Goal: Information Seeking & Learning: Learn about a topic

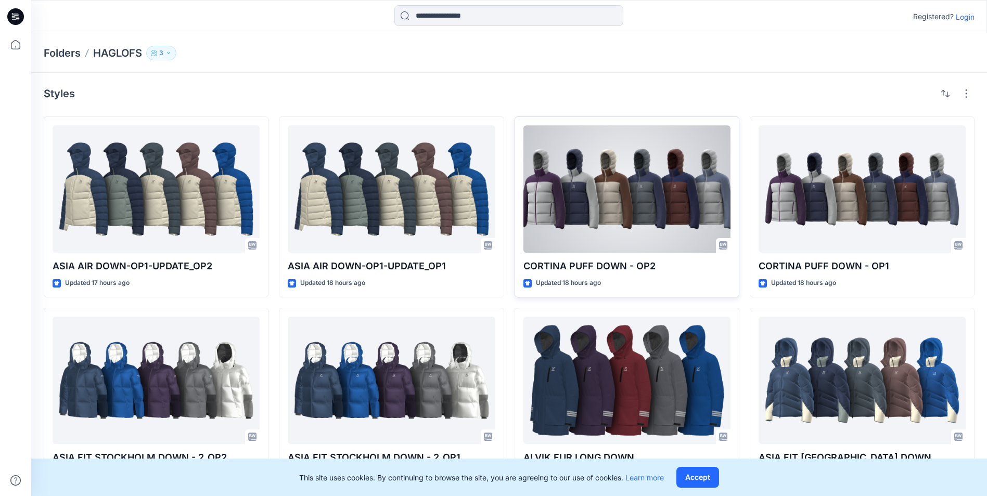
scroll to position [5, 0]
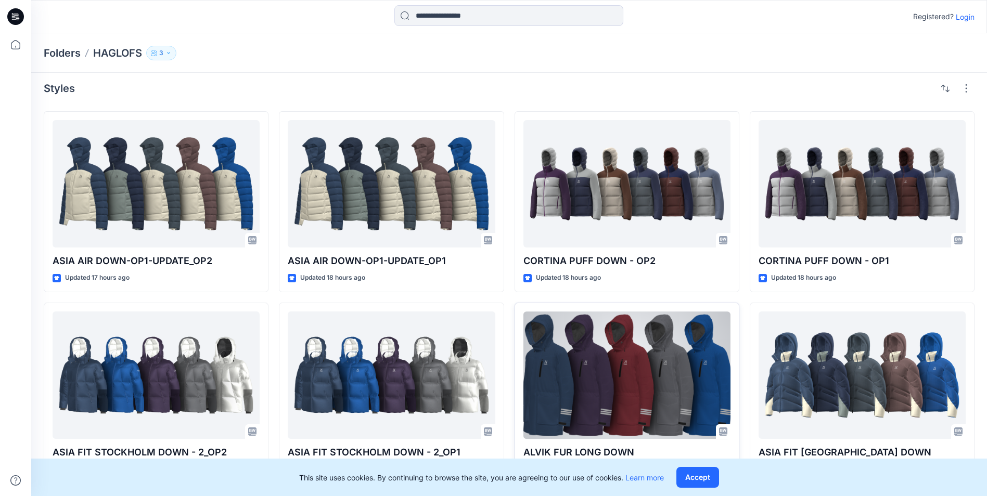
click at [637, 341] on div at bounding box center [626, 375] width 207 height 127
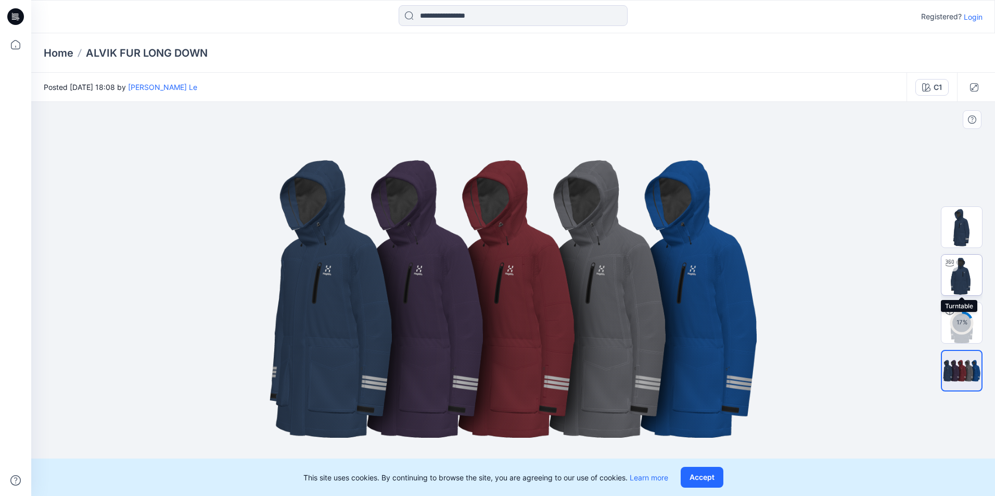
click at [970, 281] on img at bounding box center [961, 275] width 41 height 41
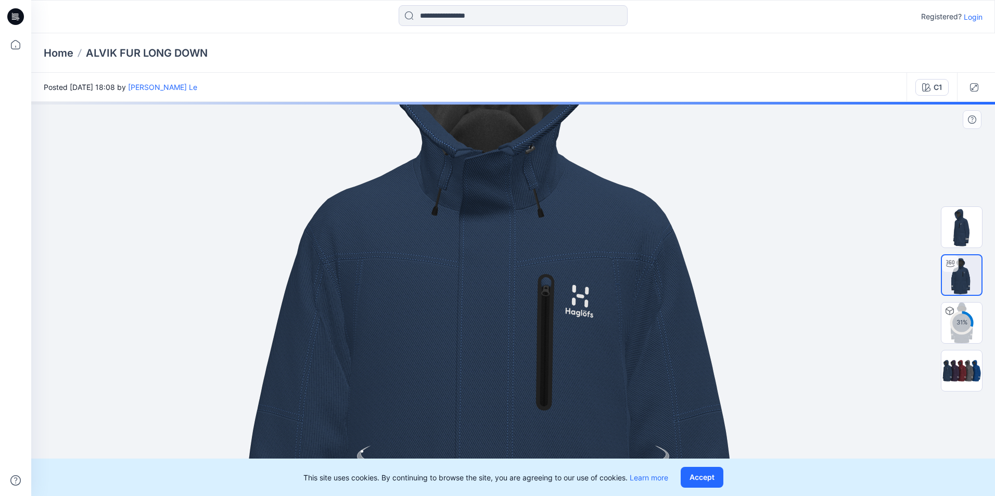
drag, startPoint x: 540, startPoint y: 251, endPoint x: 537, endPoint y: 288, distance: 37.0
click at [542, 323] on img at bounding box center [515, 367] width 1015 height 1015
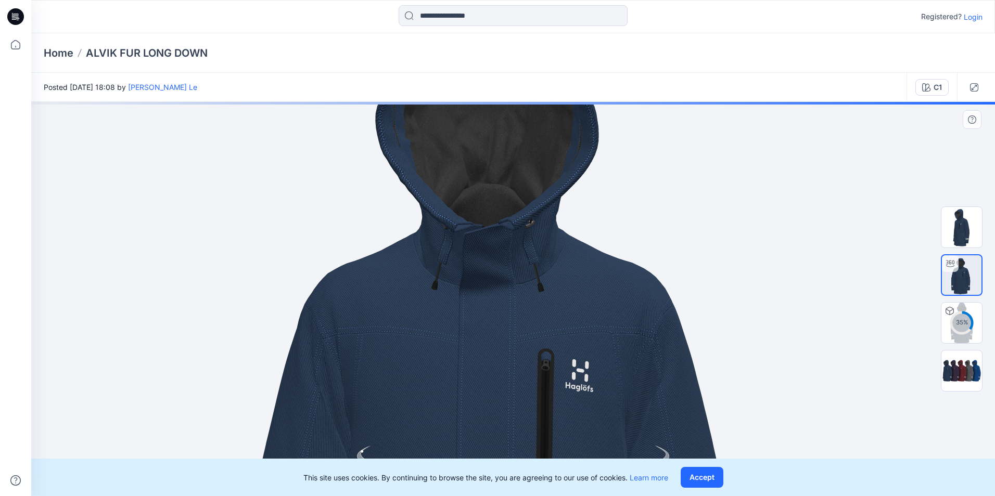
drag, startPoint x: 526, startPoint y: 217, endPoint x: 524, endPoint y: 316, distance: 99.4
click at [526, 320] on img at bounding box center [515, 441] width 1015 height 1015
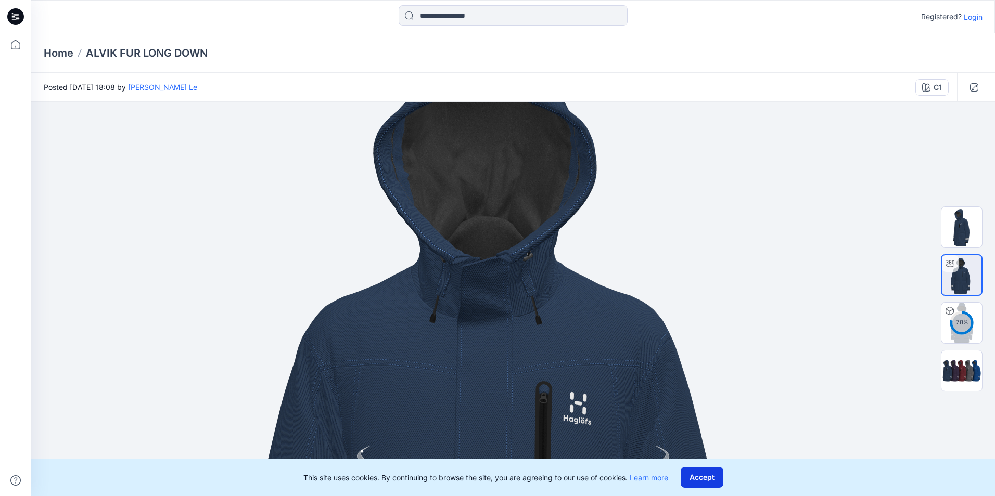
click at [700, 480] on button "Accept" at bounding box center [702, 477] width 43 height 21
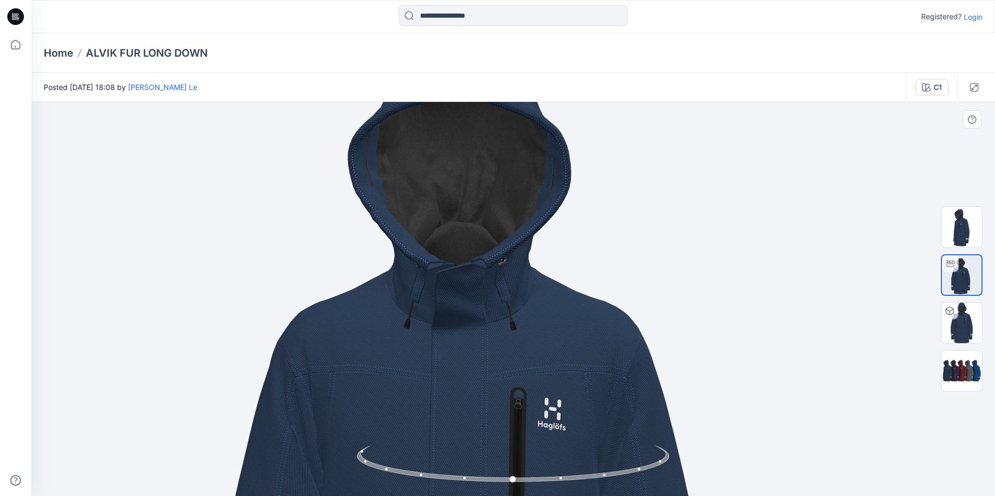
drag, startPoint x: 550, startPoint y: 340, endPoint x: 519, endPoint y: 345, distance: 31.2
click at [519, 345] on img at bounding box center [487, 479] width 1015 height 1015
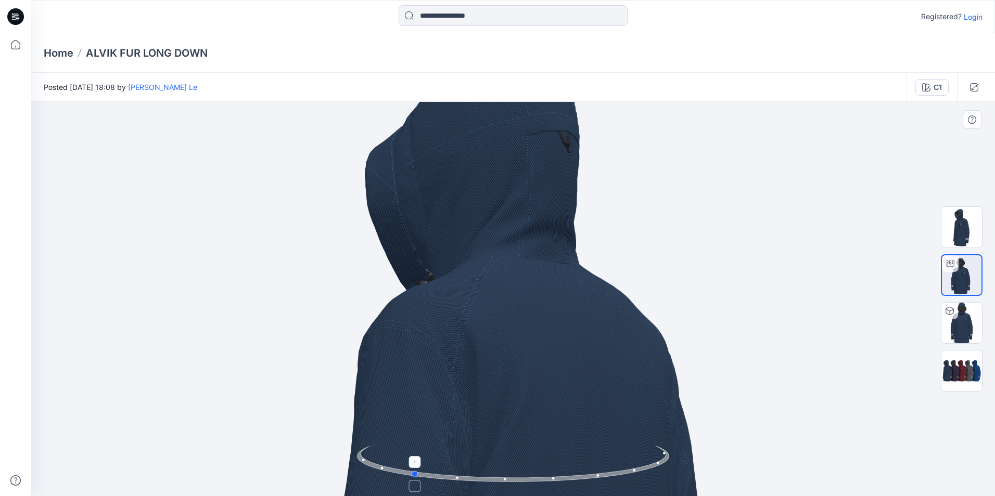
drag, startPoint x: 658, startPoint y: 461, endPoint x: 556, endPoint y: 482, distance: 103.5
click at [556, 482] on icon at bounding box center [514, 465] width 315 height 39
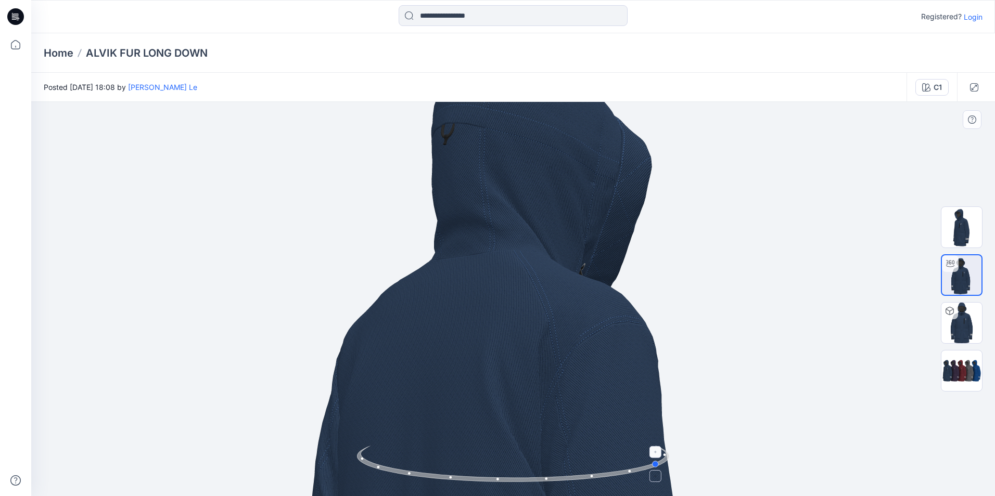
drag, startPoint x: 631, startPoint y: 478, endPoint x: 572, endPoint y: 483, distance: 58.6
click at [572, 483] on icon at bounding box center [514, 465] width 315 height 39
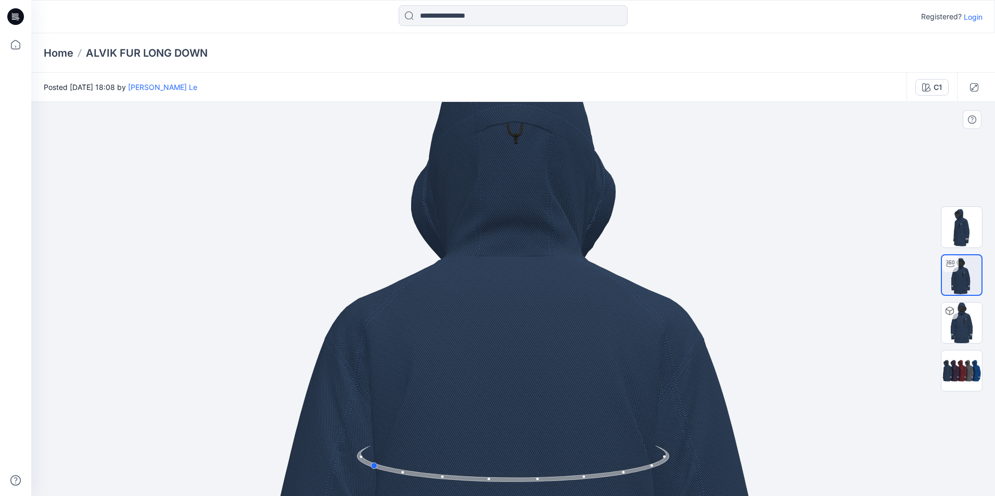
drag, startPoint x: 515, startPoint y: 487, endPoint x: 532, endPoint y: 486, distance: 17.2
click at [532, 486] on img at bounding box center [513, 471] width 312 height 50
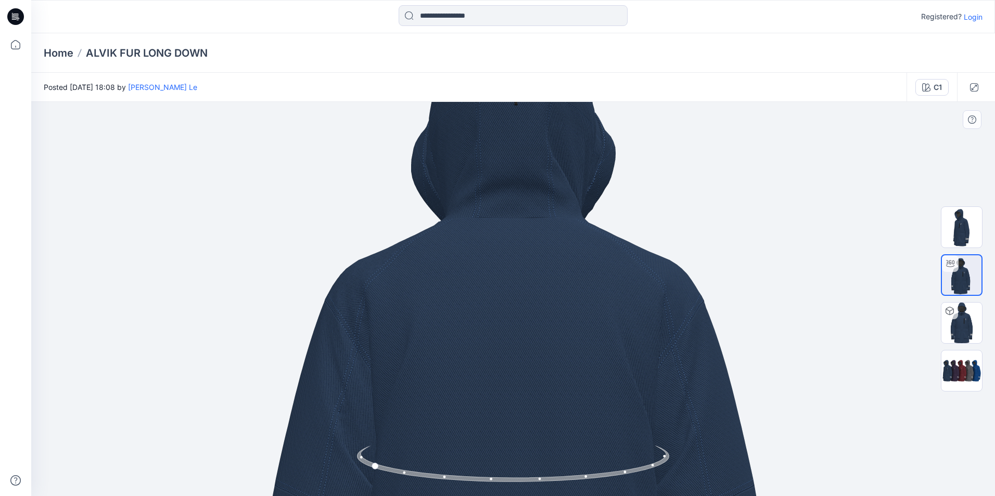
drag, startPoint x: 385, startPoint y: 353, endPoint x: 422, endPoint y: 314, distance: 53.7
click at [422, 314] on img at bounding box center [487, 441] width 1015 height 1015
click at [382, 468] on icon at bounding box center [514, 465] width 315 height 39
click at [374, 468] on circle at bounding box center [375, 466] width 6 height 6
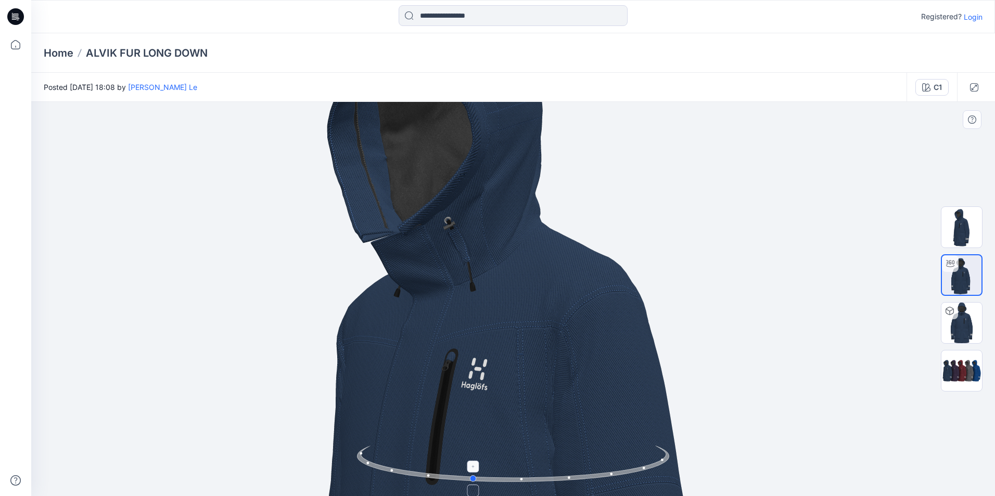
drag, startPoint x: 454, startPoint y: 484, endPoint x: 556, endPoint y: 483, distance: 101.5
click at [556, 483] on icon at bounding box center [514, 465] width 315 height 39
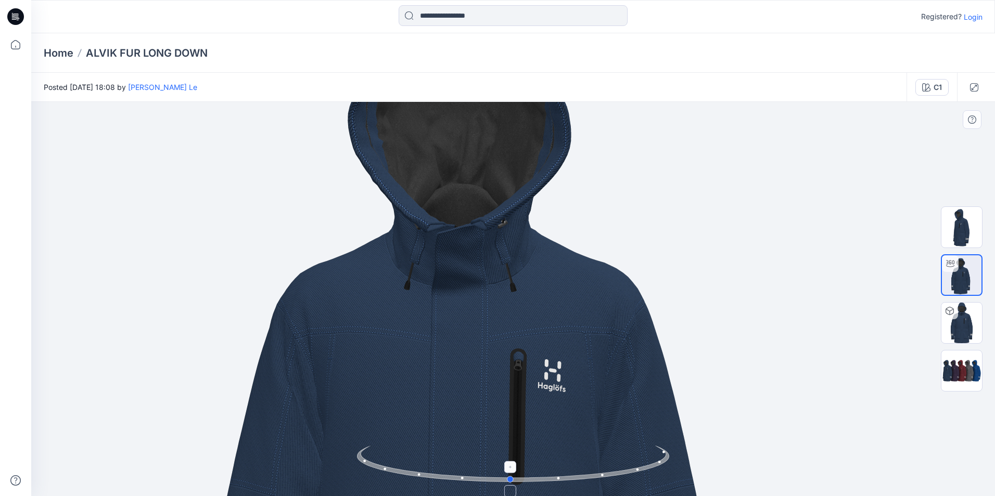
drag, startPoint x: 496, startPoint y: 483, endPoint x: 534, endPoint y: 483, distance: 38.5
click at [534, 483] on icon at bounding box center [514, 465] width 315 height 39
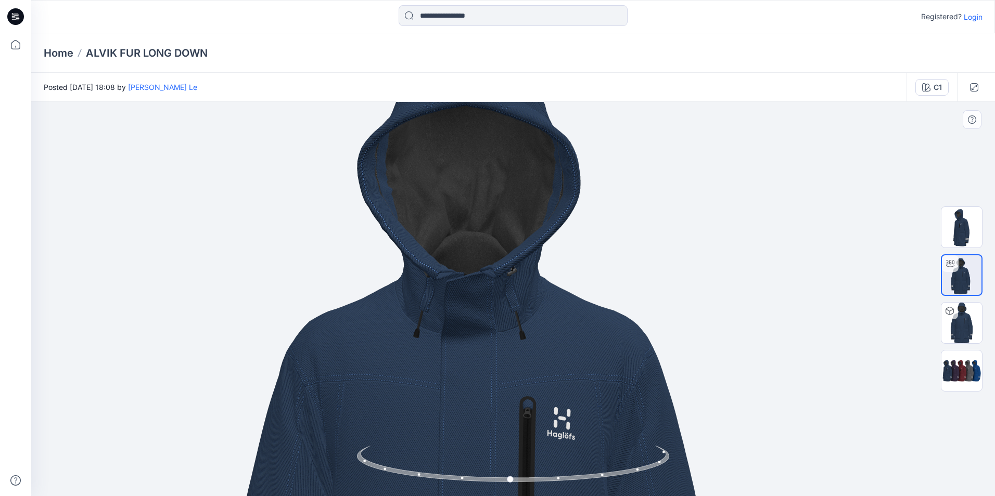
drag, startPoint x: 473, startPoint y: 275, endPoint x: 497, endPoint y: 188, distance: 90.1
click at [497, 188] on img at bounding box center [497, 489] width 1015 height 1015
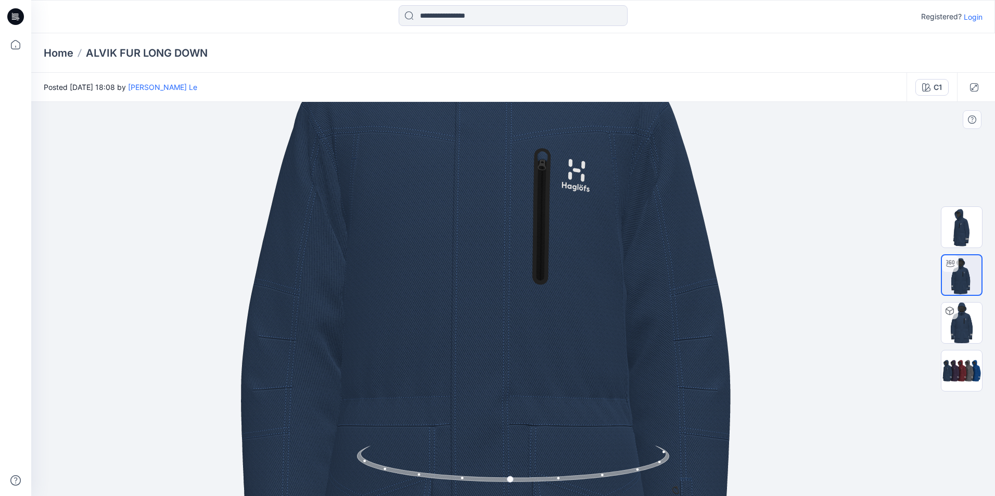
drag, startPoint x: 516, startPoint y: 355, endPoint x: 516, endPoint y: 241, distance: 113.4
click at [516, 241] on img at bounding box center [511, 241] width 1015 height 1015
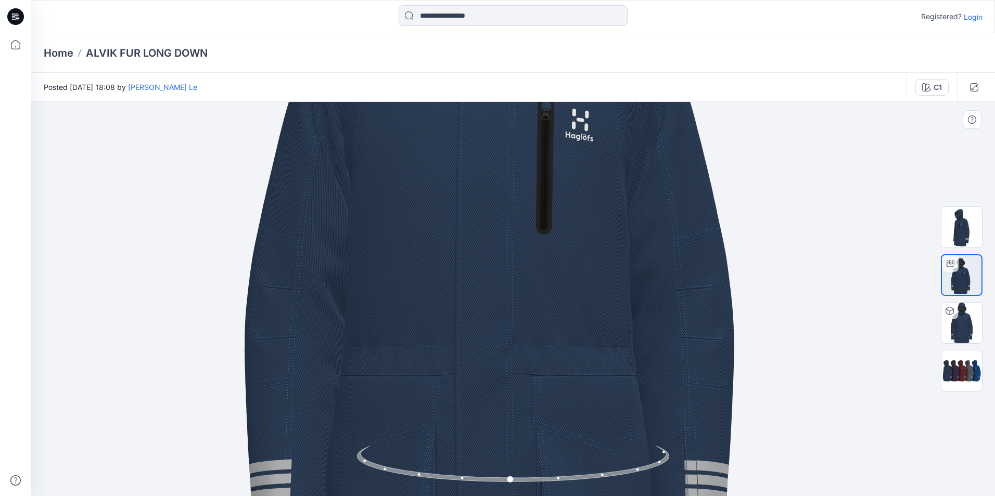
drag, startPoint x: 532, startPoint y: 315, endPoint x: 535, endPoint y: 262, distance: 53.2
click at [535, 262] on img at bounding box center [515, 190] width 1015 height 1015
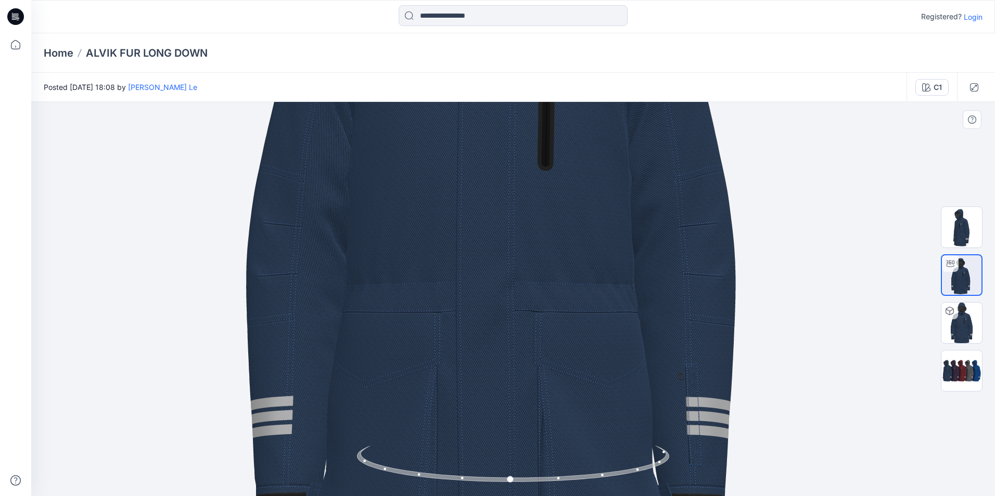
drag, startPoint x: 516, startPoint y: 278, endPoint x: 517, endPoint y: 224, distance: 54.1
click at [517, 224] on img at bounding box center [516, 127] width 1015 height 1015
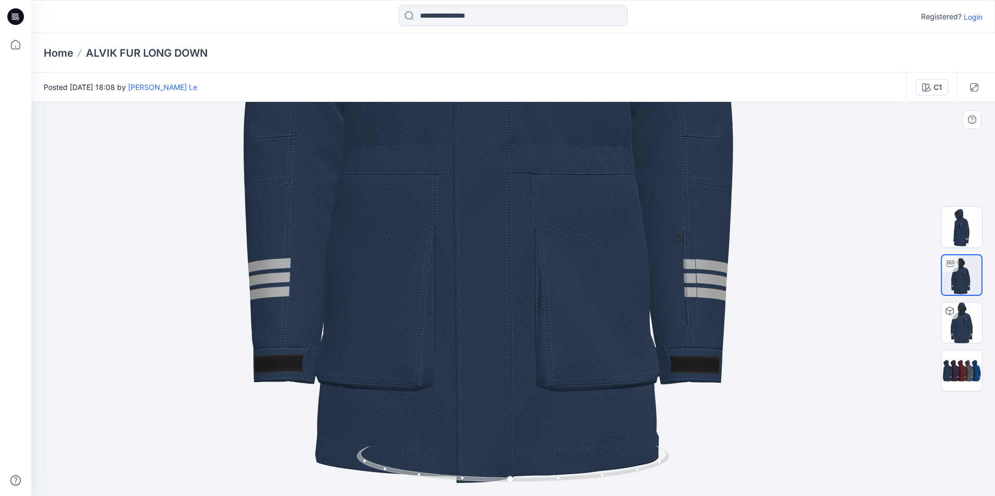
drag, startPoint x: 516, startPoint y: 350, endPoint x: 513, endPoint y: 188, distance: 161.8
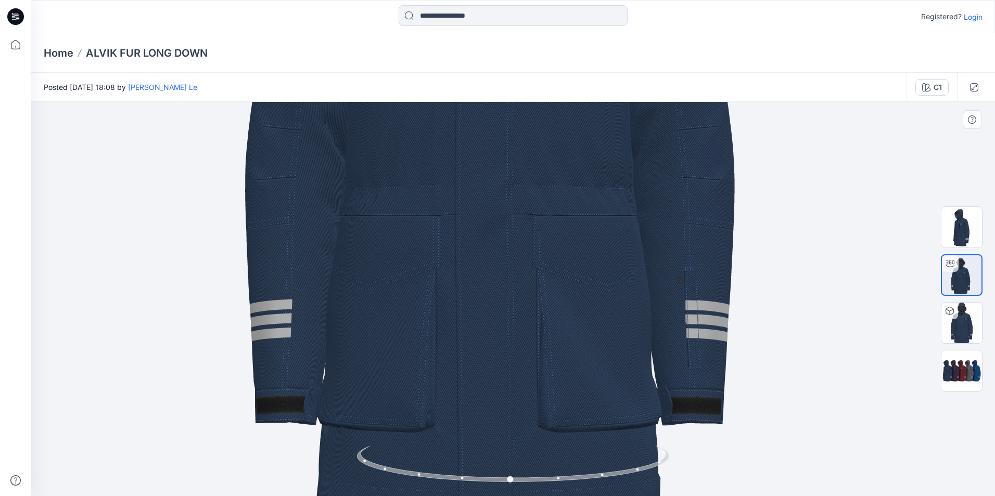
drag, startPoint x: 513, startPoint y: 308, endPoint x: 515, endPoint y: 349, distance: 41.1
click at [515, 349] on img at bounding box center [515, 30] width 1015 height 1015
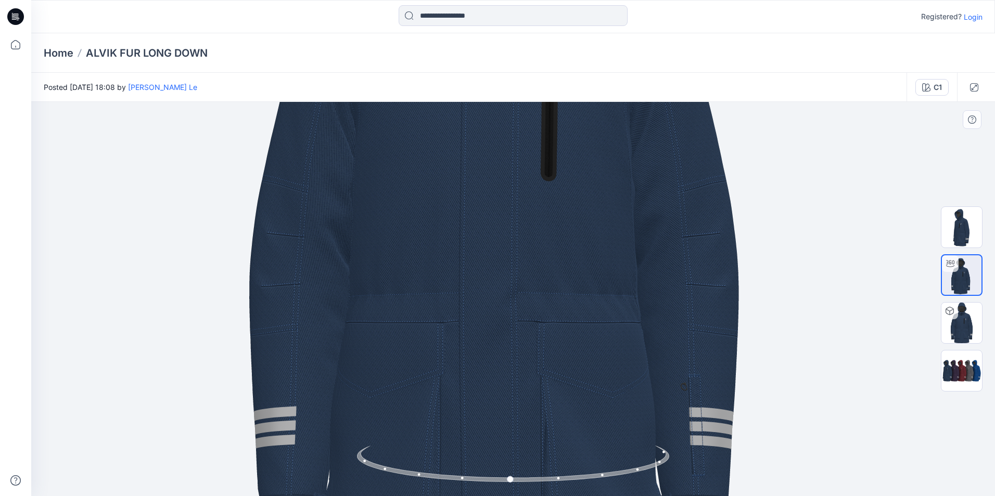
drag, startPoint x: 531, startPoint y: 306, endPoint x: 535, endPoint y: 426, distance: 120.3
click at [535, 426] on img at bounding box center [519, 137] width 1015 height 1015
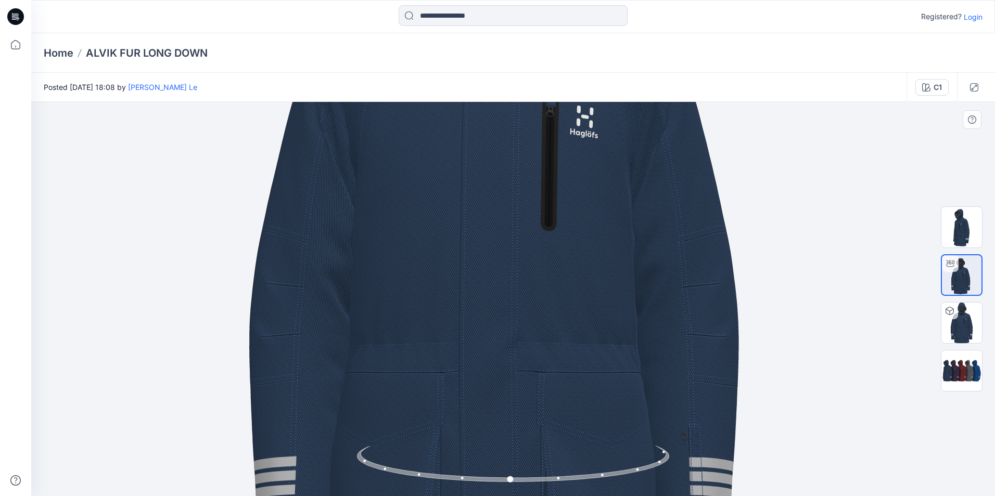
drag, startPoint x: 535, startPoint y: 337, endPoint x: 535, endPoint y: 426, distance: 88.4
click at [535, 426] on img at bounding box center [519, 187] width 1015 height 1015
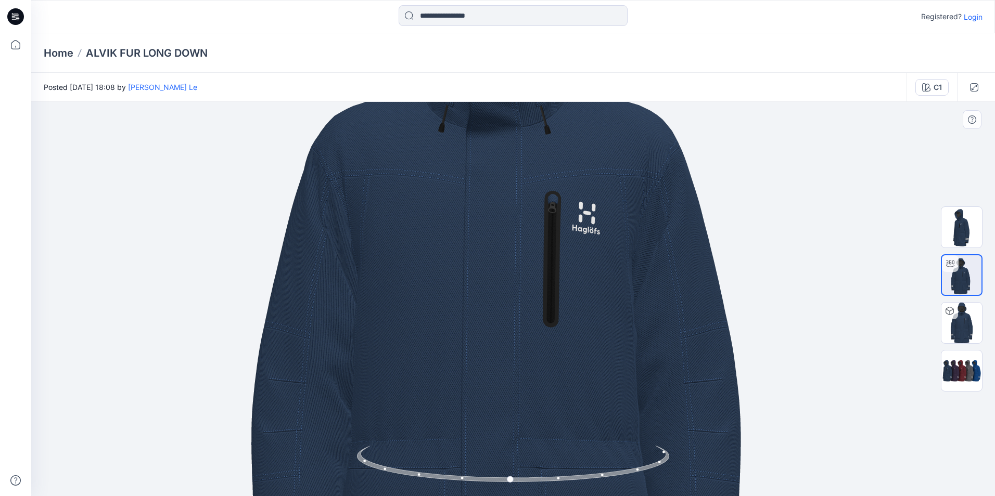
drag, startPoint x: 529, startPoint y: 350, endPoint x: 532, endPoint y: 411, distance: 61.0
click at [532, 411] on img at bounding box center [522, 283] width 1015 height 1015
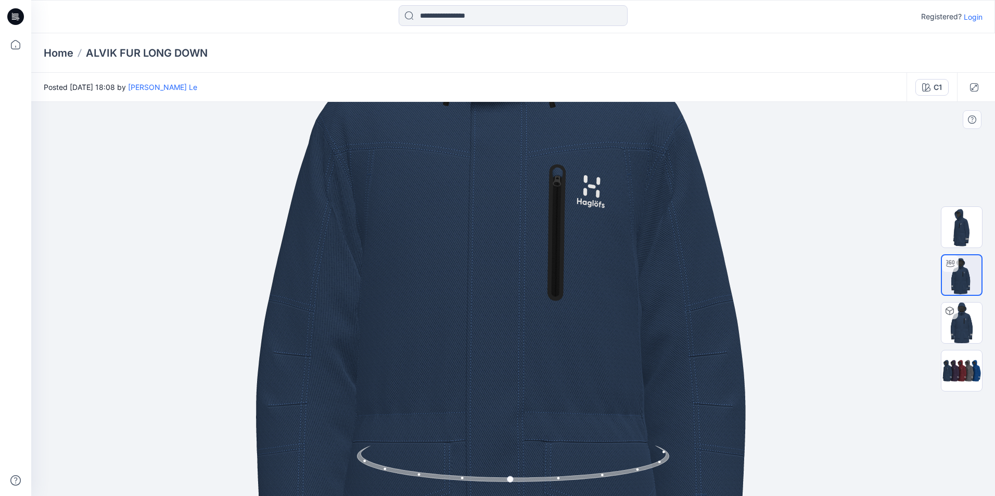
drag, startPoint x: 540, startPoint y: 341, endPoint x: 541, endPoint y: 321, distance: 20.3
click at [541, 321] on img at bounding box center [526, 257] width 1015 height 1015
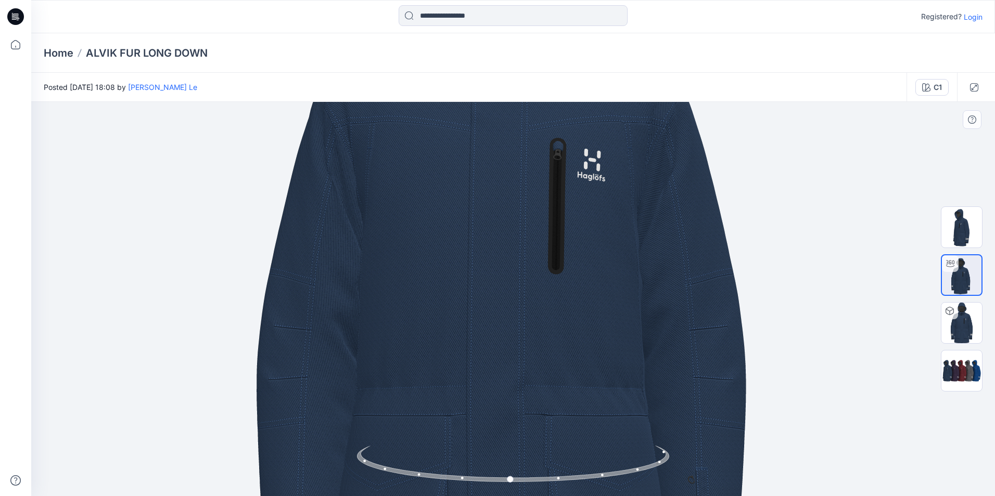
drag, startPoint x: 587, startPoint y: 386, endPoint x: 571, endPoint y: 361, distance: 30.0
click at [571, 361] on img at bounding box center [527, 230] width 1015 height 1015
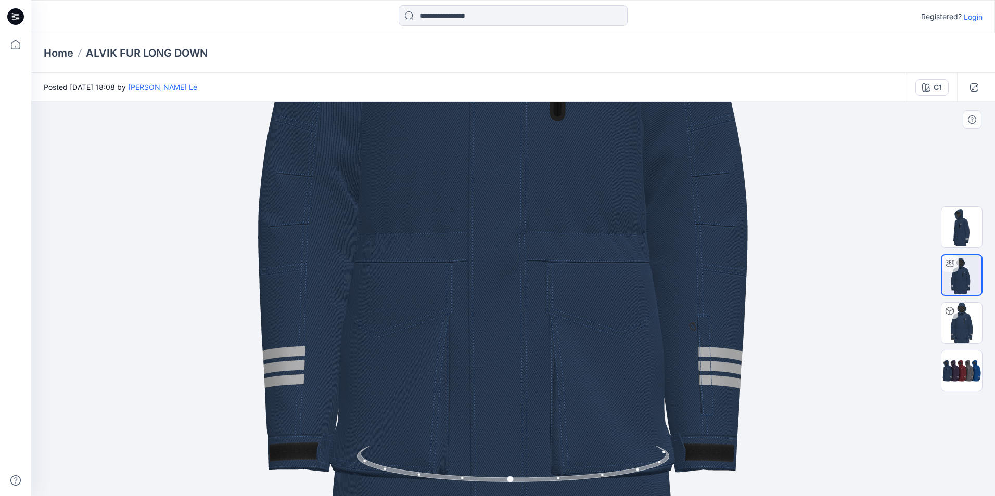
drag, startPoint x: 586, startPoint y: 410, endPoint x: 587, endPoint y: 256, distance: 154.5
click at [587, 256] on img at bounding box center [528, 77] width 1015 height 1015
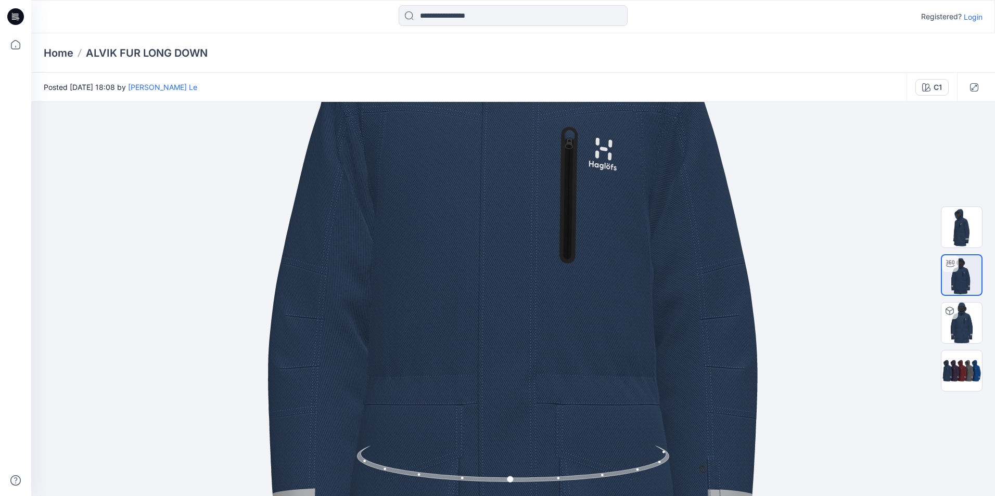
drag, startPoint x: 587, startPoint y: 345, endPoint x: 610, endPoint y: 523, distance: 178.9
click at [610, 496] on html "Registered? Login Home ALVIK FUR LONG DOWN Posted [DATE] 18:08 by [PERSON_NAME]…" at bounding box center [497, 248] width 995 height 496
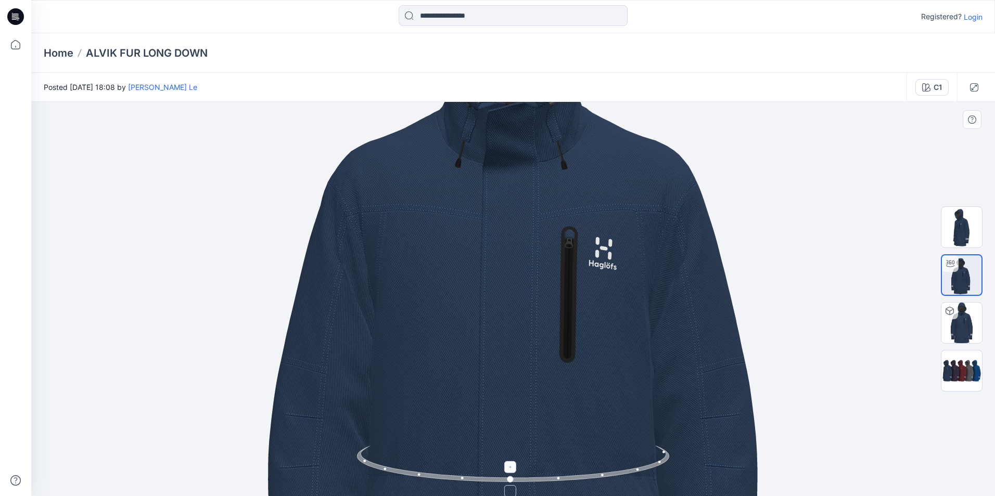
drag, startPoint x: 603, startPoint y: 354, endPoint x: 610, endPoint y: 453, distance: 99.1
click at [610, 452] on div at bounding box center [513, 299] width 964 height 394
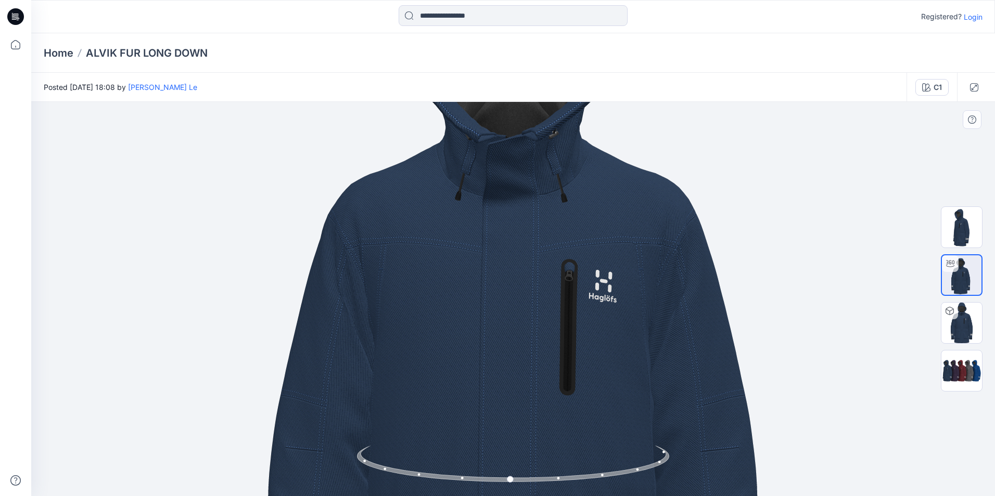
click at [600, 425] on img at bounding box center [538, 351] width 1015 height 1015
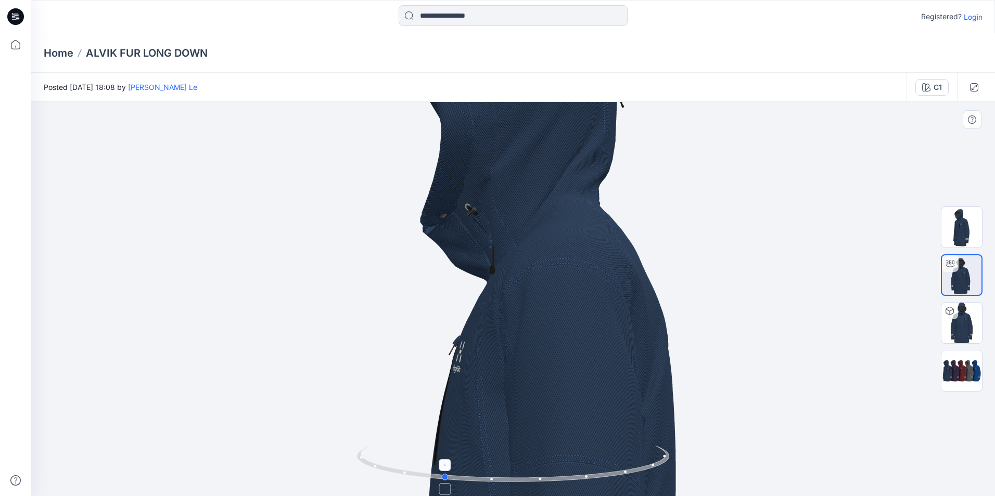
drag, startPoint x: 652, startPoint y: 466, endPoint x: 557, endPoint y: 465, distance: 94.7
click at [556, 466] on icon at bounding box center [514, 465] width 315 height 39
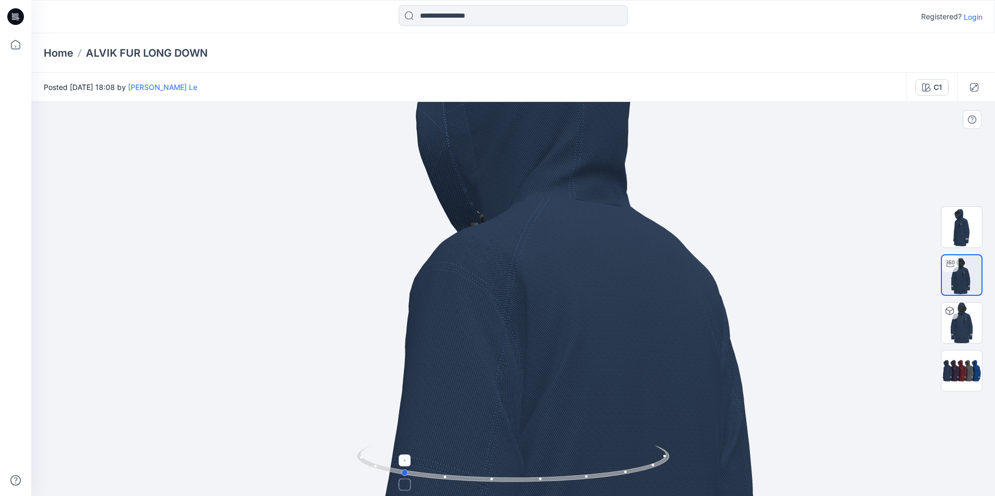
drag, startPoint x: 648, startPoint y: 466, endPoint x: 569, endPoint y: 471, distance: 78.7
click at [570, 471] on icon at bounding box center [514, 465] width 315 height 39
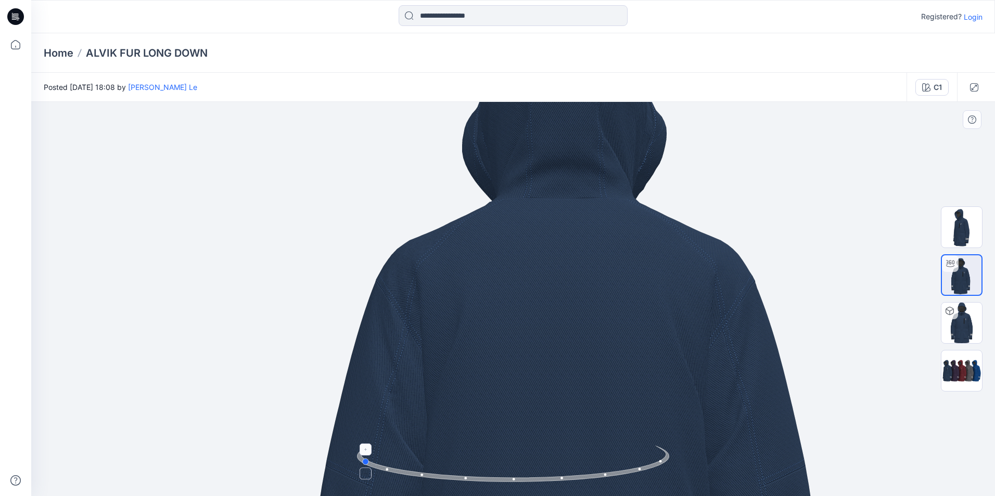
drag, startPoint x: 584, startPoint y: 473, endPoint x: 618, endPoint y: 477, distance: 33.6
click at [618, 477] on icon at bounding box center [514, 465] width 315 height 39
click at [435, 478] on icon at bounding box center [514, 465] width 315 height 39
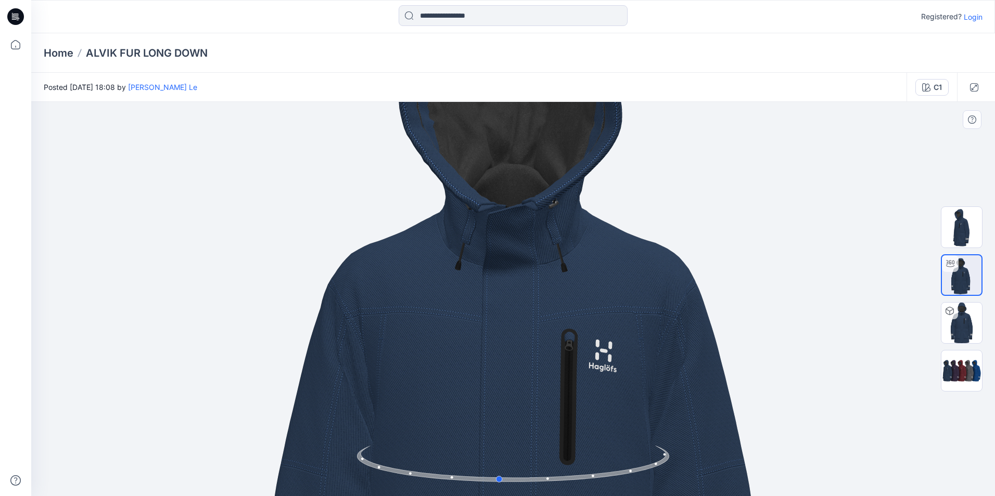
drag, startPoint x: 416, startPoint y: 478, endPoint x: 640, endPoint y: 492, distance: 225.2
click at [640, 492] on div at bounding box center [513, 470] width 312 height 52
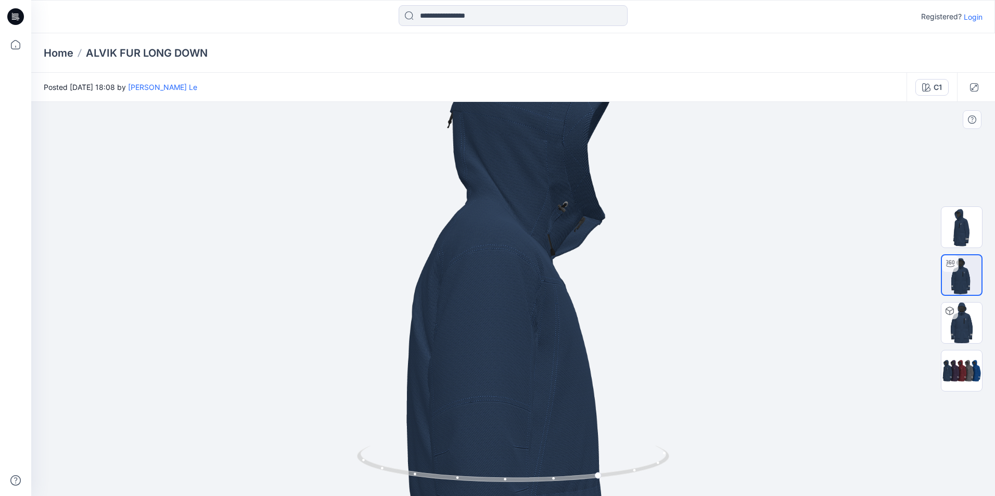
drag, startPoint x: 604, startPoint y: 483, endPoint x: 524, endPoint y: 487, distance: 79.7
click at [524, 487] on div at bounding box center [513, 470] width 312 height 52
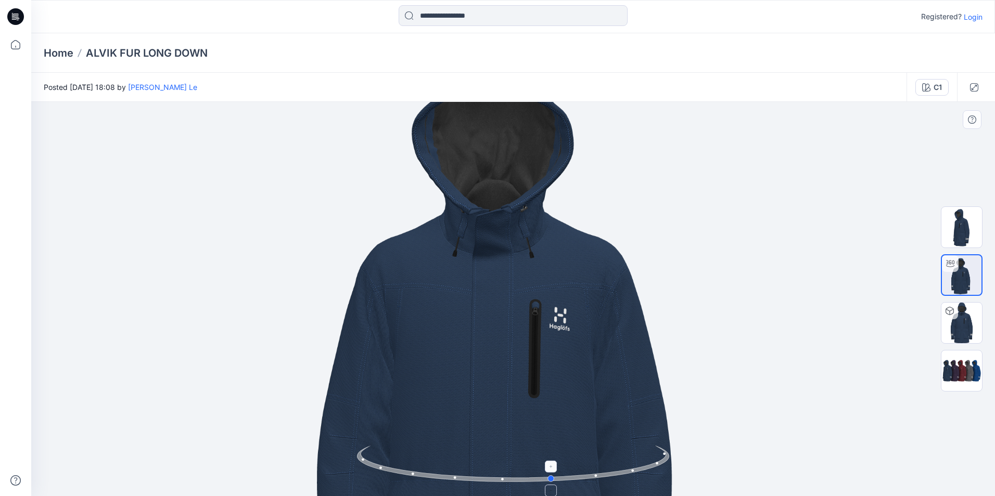
drag, startPoint x: 564, startPoint y: 482, endPoint x: 521, endPoint y: 484, distance: 43.2
click at [522, 484] on icon at bounding box center [514, 465] width 315 height 39
drag, startPoint x: 587, startPoint y: 481, endPoint x: 537, endPoint y: 485, distance: 50.1
click at [537, 485] on div at bounding box center [513, 470] width 312 height 52
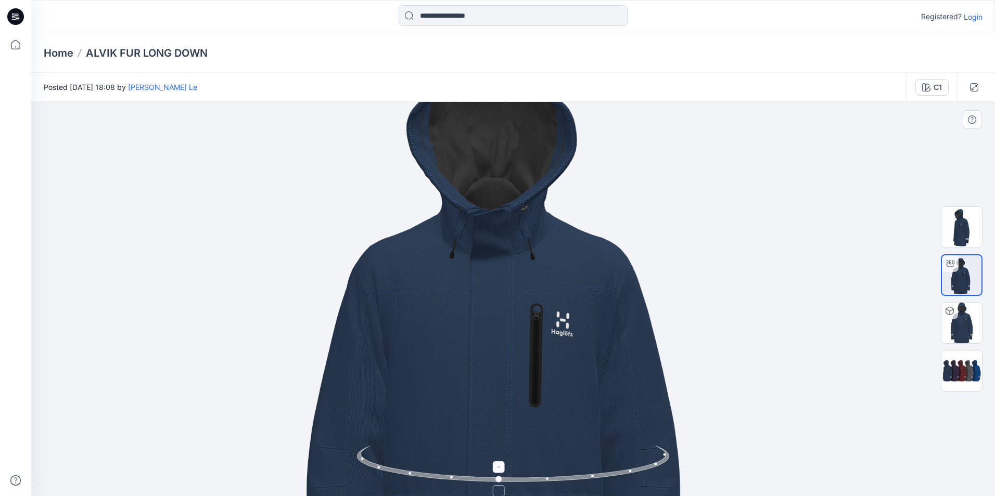
click at [497, 470] on icon at bounding box center [499, 467] width 6 height 6
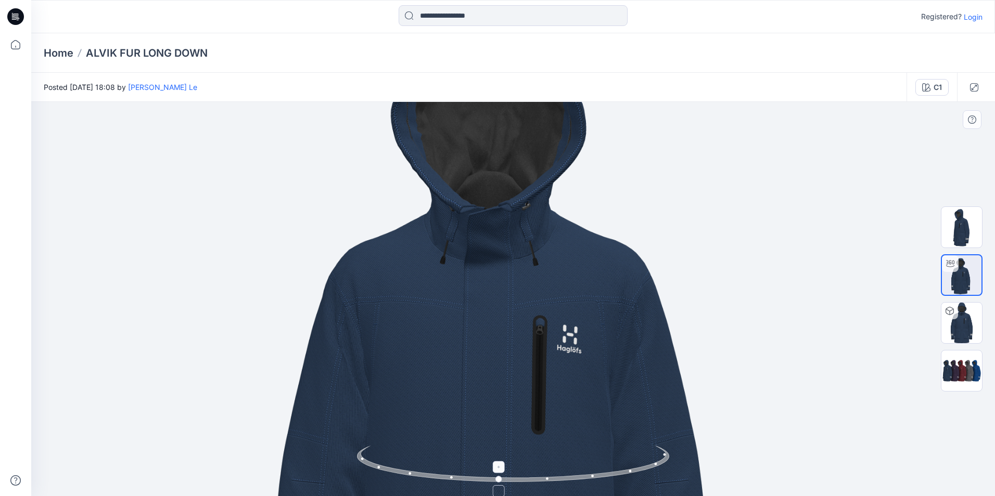
click at [497, 470] on icon at bounding box center [499, 467] width 6 height 6
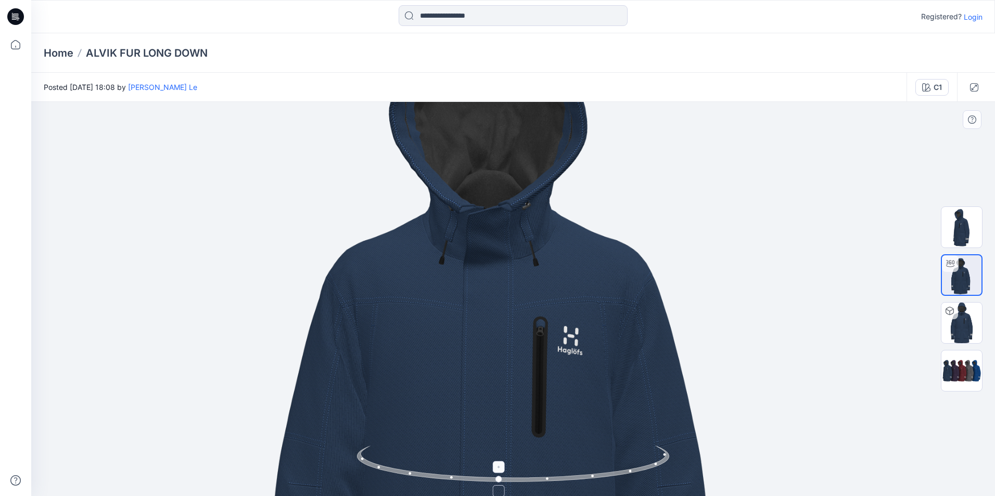
click at [497, 491] on icon at bounding box center [499, 492] width 6 height 6
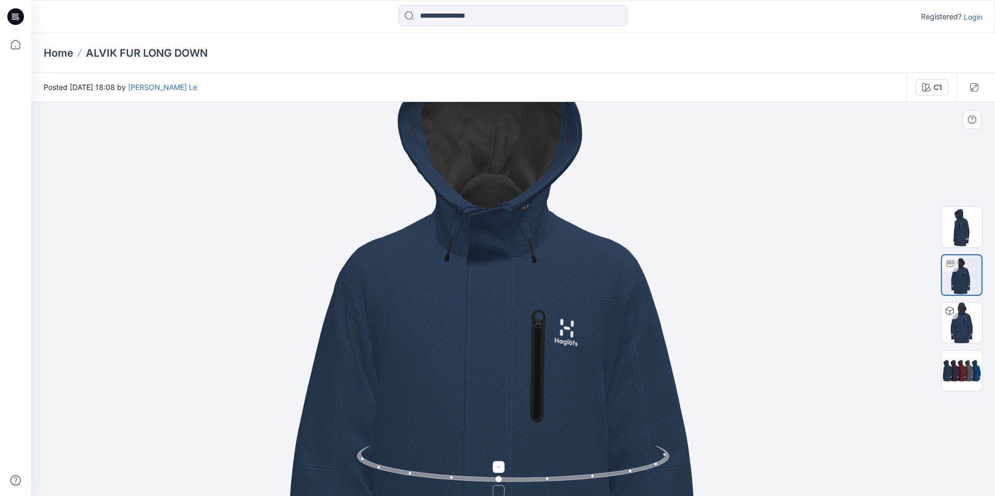
click at [497, 491] on icon at bounding box center [499, 492] width 6 height 6
